Goal: Find specific page/section: Find specific page/section

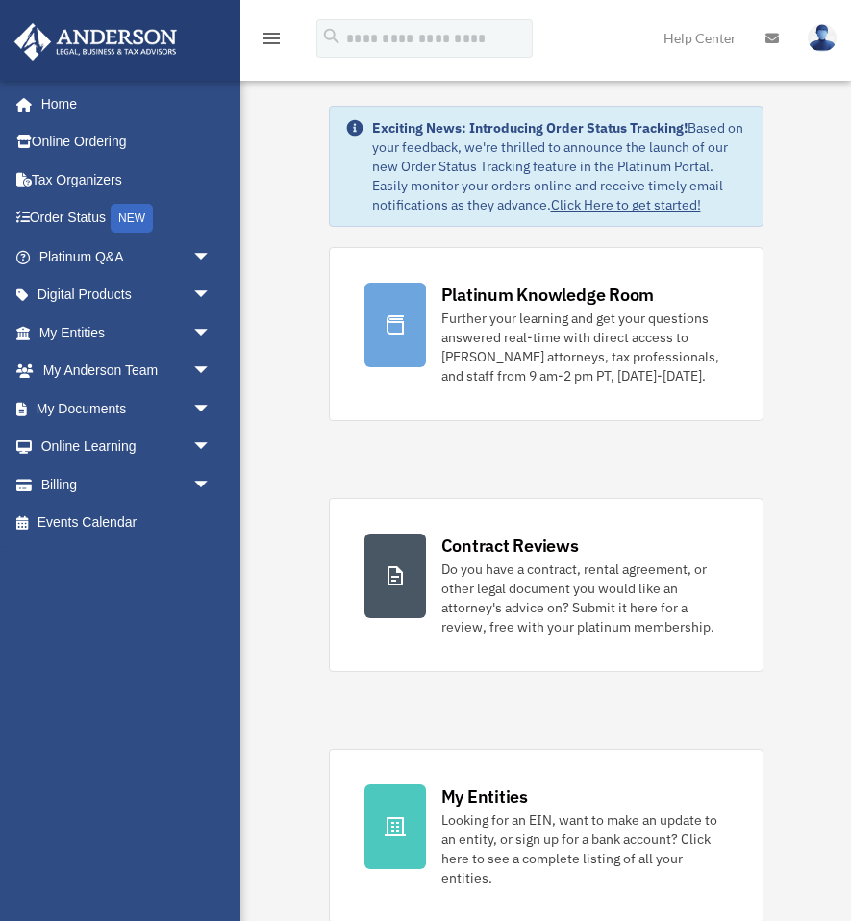
click at [118, 518] on link "Events Calendar" at bounding box center [126, 523] width 227 height 38
click at [62, 520] on link "Events Calendar" at bounding box center [126, 523] width 227 height 38
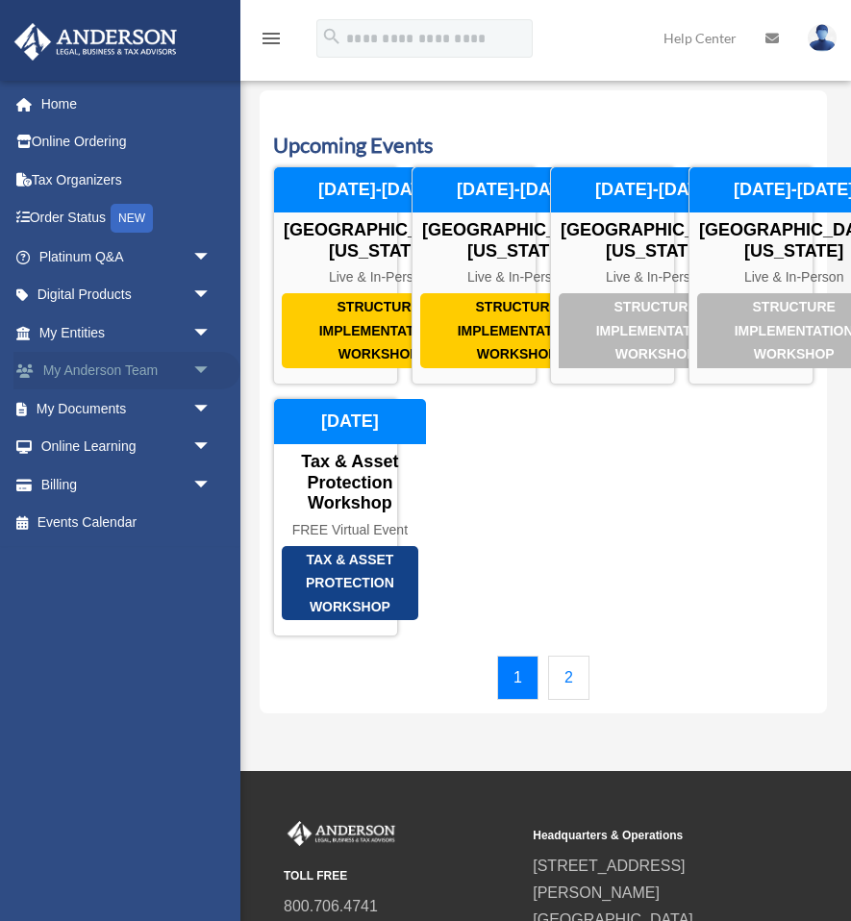
click at [150, 366] on link "My Anderson Team arrow_drop_down" at bounding box center [126, 371] width 227 height 38
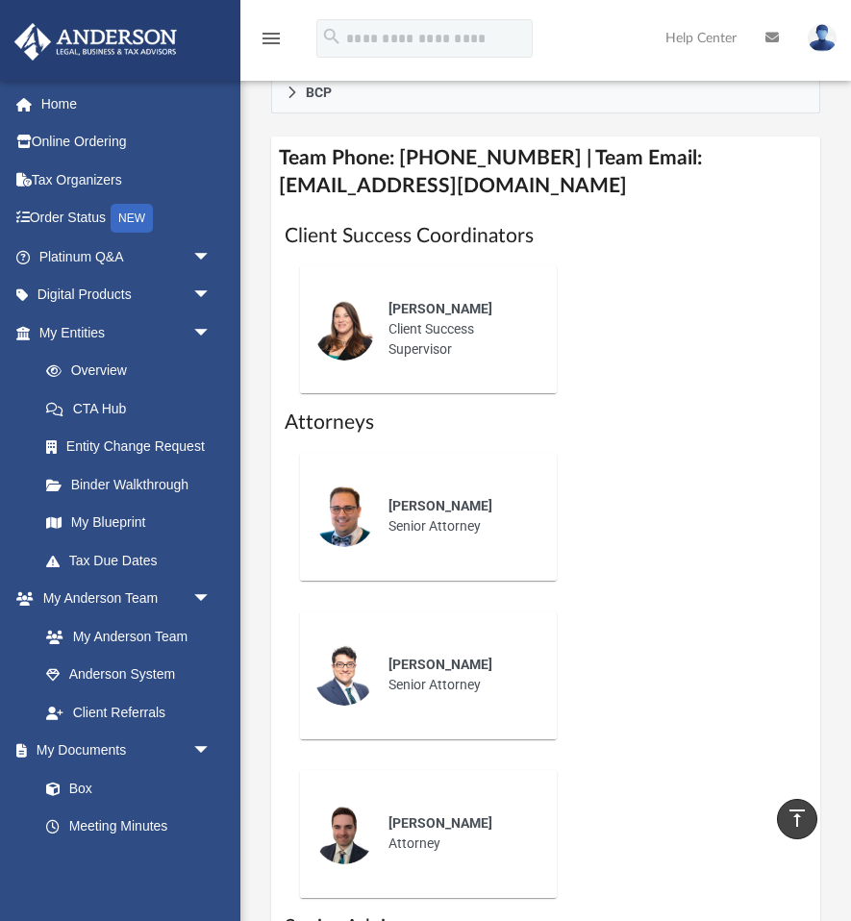
scroll to position [1016, 0]
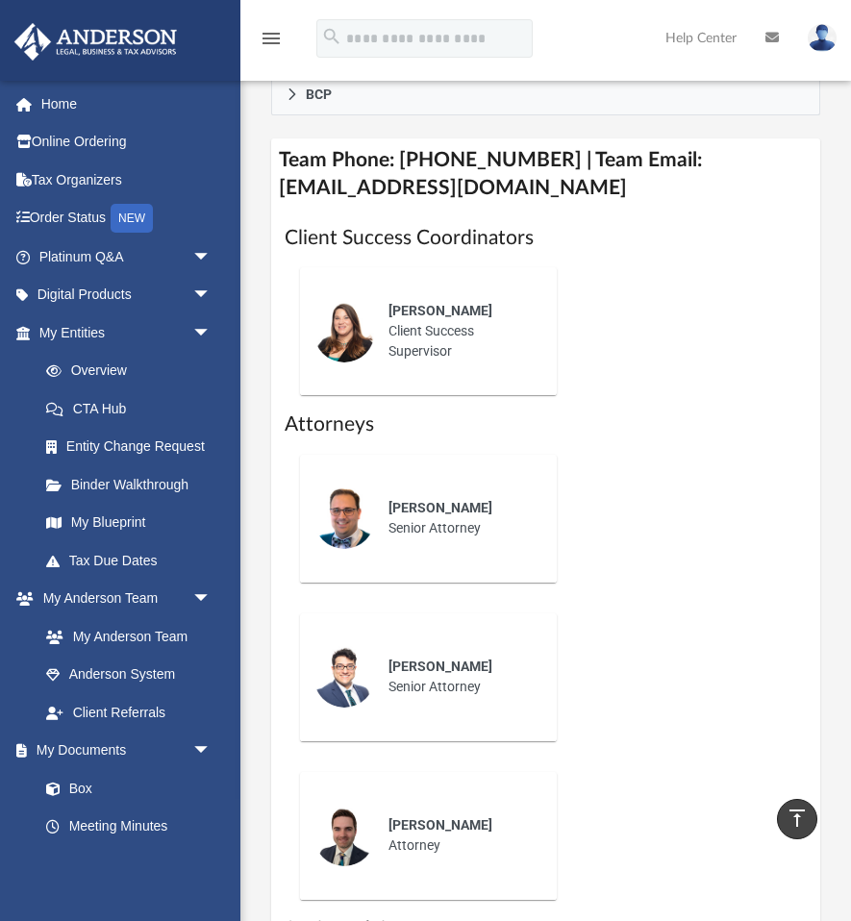
click at [439, 297] on div "[PERSON_NAME] Client Success Supervisor" at bounding box center [459, 330] width 168 height 87
